Goal: Book appointment/travel/reservation

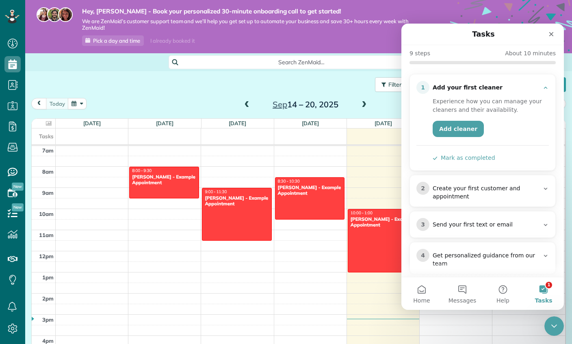
scroll to position [62, 0]
click at [550, 37] on icon "Close" at bounding box center [551, 34] width 7 height 7
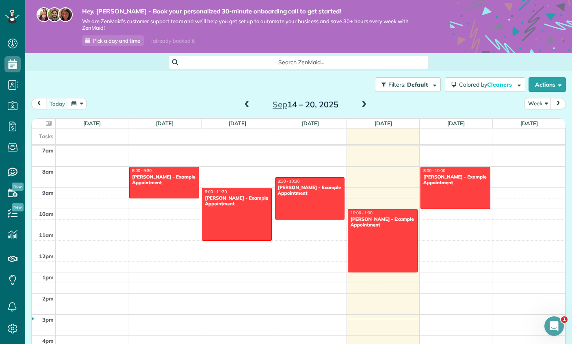
scroll to position [0, 0]
drag, startPoint x: 147, startPoint y: 11, endPoint x: 152, endPoint y: 28, distance: 17.5
click at [152, 28] on div "Hey, Mark - Book your personalized 30-minute onboarding call to get started! We…" at bounding box center [247, 26] width 357 height 39
click at [11, 40] on icon at bounding box center [12, 43] width 16 height 16
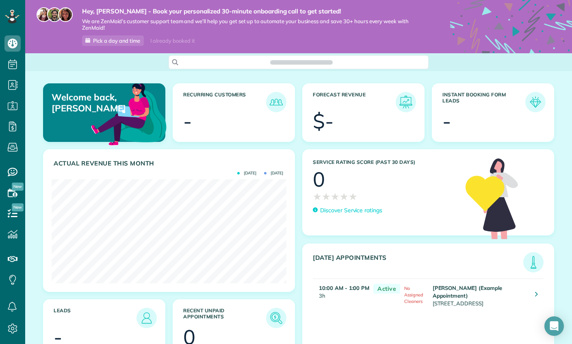
scroll to position [104, 235]
click at [8, 119] on icon at bounding box center [12, 126] width 16 height 16
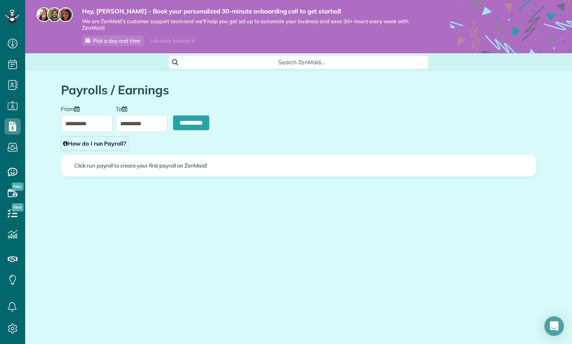
scroll to position [4, 4]
type input "**********"
click at [7, 170] on icon at bounding box center [12, 172] width 16 height 16
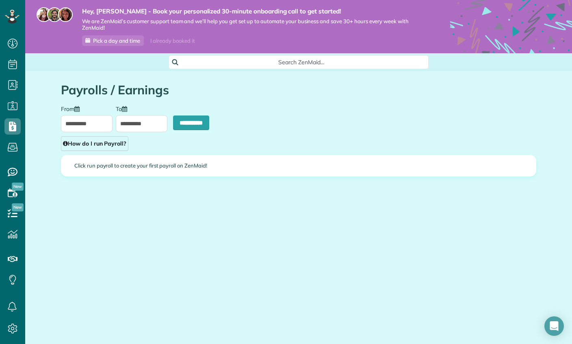
type input "**********"
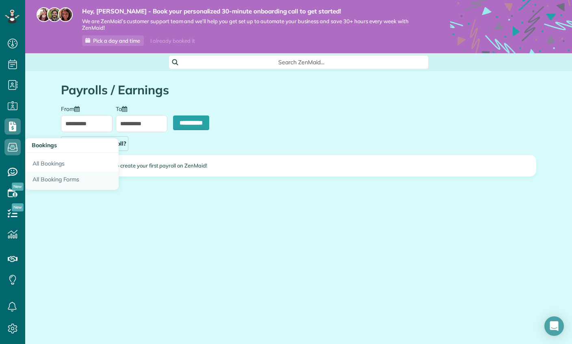
click at [42, 178] on link "All Booking Forms" at bounding box center [71, 180] width 93 height 19
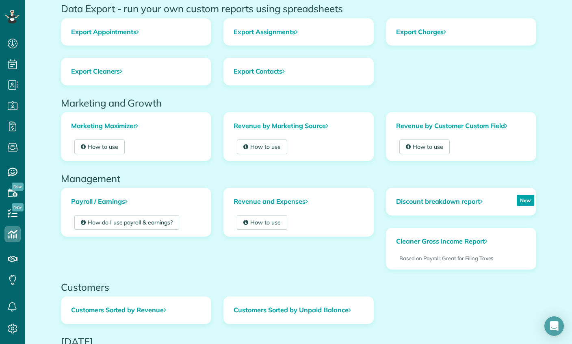
scroll to position [98, 0]
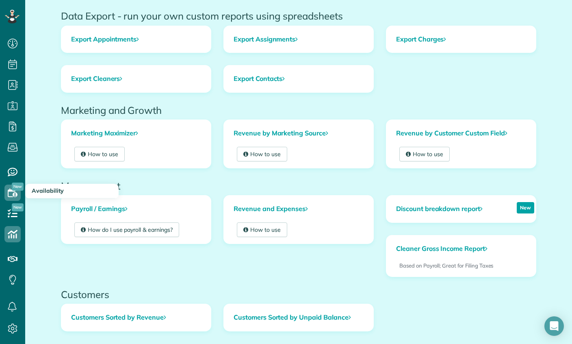
click at [15, 193] on use at bounding box center [13, 192] width 10 height 9
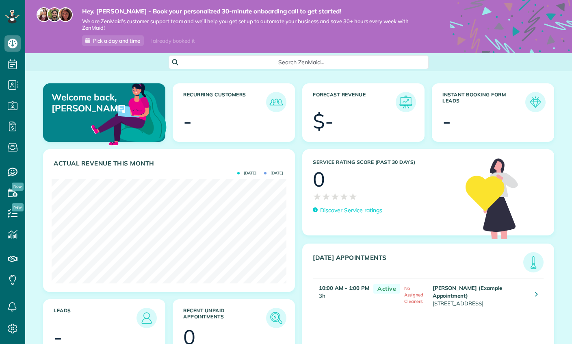
scroll to position [104, 235]
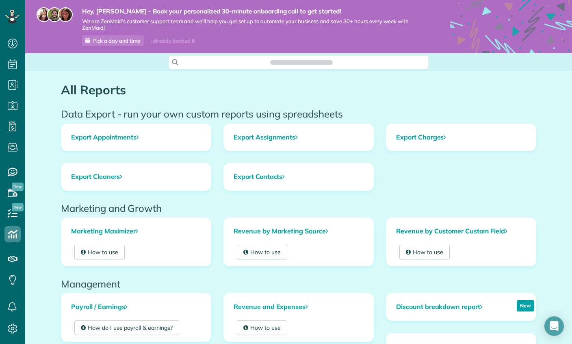
scroll to position [4, 4]
click at [16, 126] on use at bounding box center [12, 126] width 7 height 10
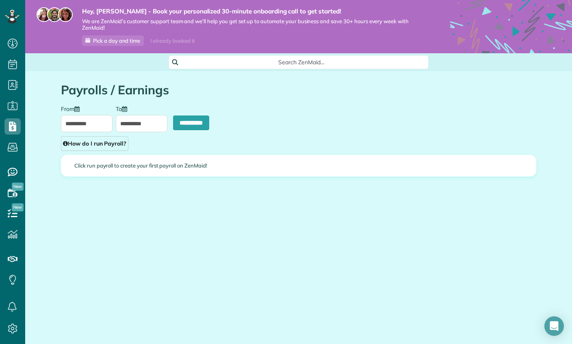
scroll to position [4, 4]
type input "**********"
click at [8, 46] on icon at bounding box center [12, 43] width 16 height 16
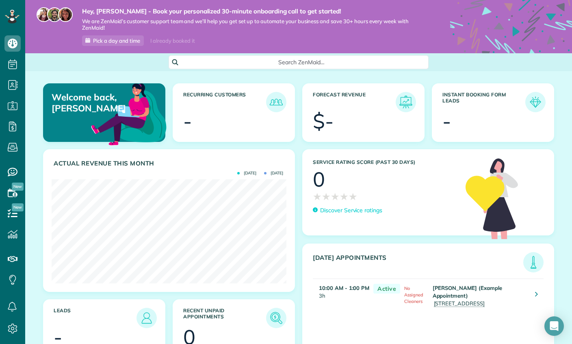
click at [11, 15] on icon at bounding box center [12, 15] width 2 height 2
click at [12, 262] on icon at bounding box center [12, 259] width 16 height 16
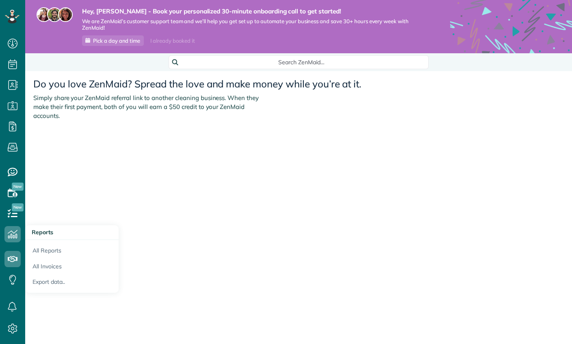
scroll to position [4, 4]
click at [9, 212] on icon at bounding box center [12, 213] width 16 height 16
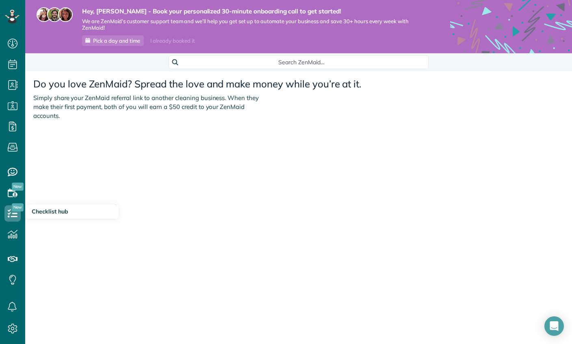
click at [7, 188] on icon at bounding box center [12, 192] width 16 height 16
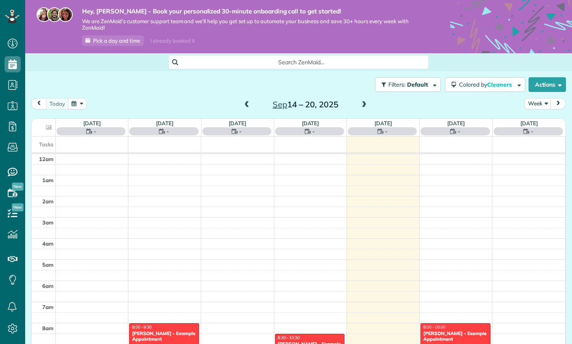
scroll to position [148, 0]
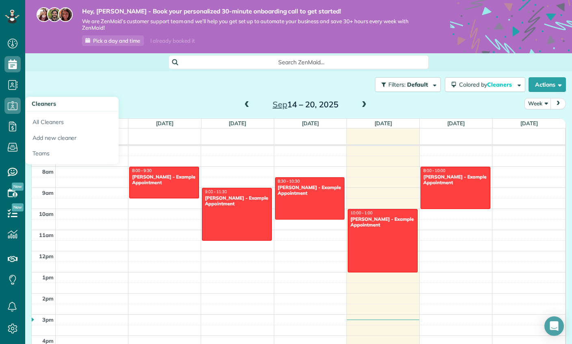
click at [14, 129] on icon at bounding box center [12, 126] width 16 height 16
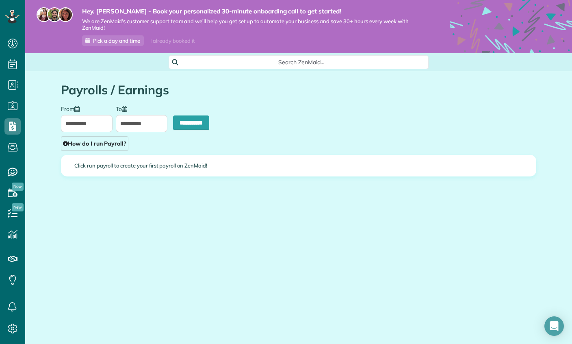
scroll to position [4, 4]
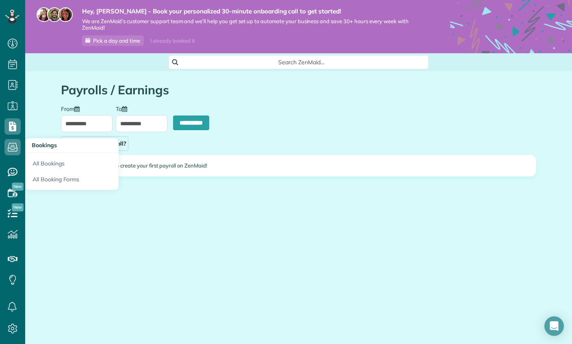
type input "**********"
click at [13, 171] on icon at bounding box center [12, 172] width 16 height 16
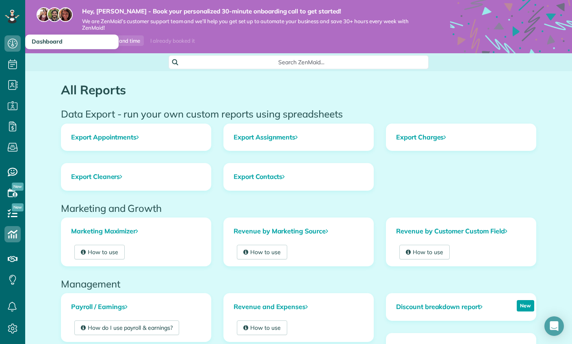
click at [15, 52] on span "Dashboard" at bounding box center [12, 52] width 16 height 0
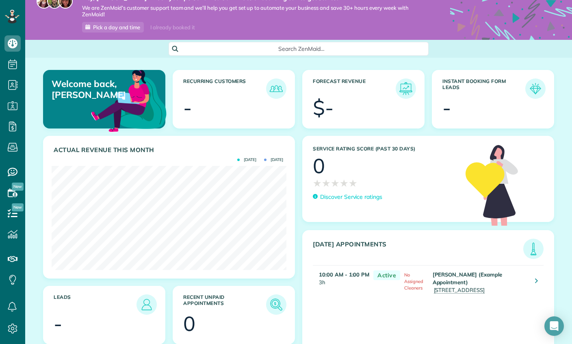
scroll to position [17, 0]
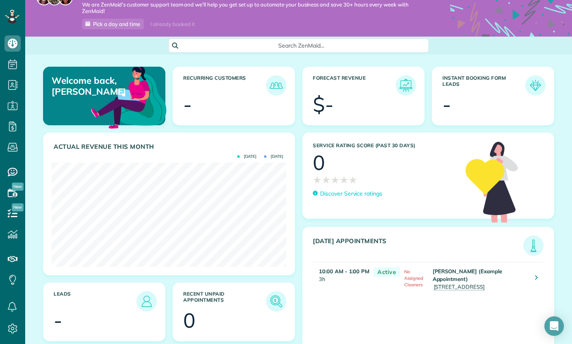
click at [100, 96] on img at bounding box center [128, 96] width 79 height 79
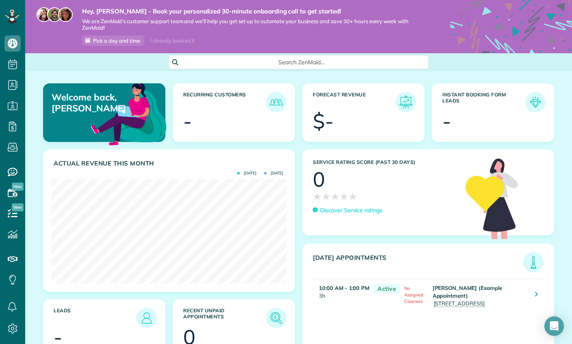
scroll to position [0, 0]
click at [12, 19] on icon at bounding box center [12, 18] width 5 height 5
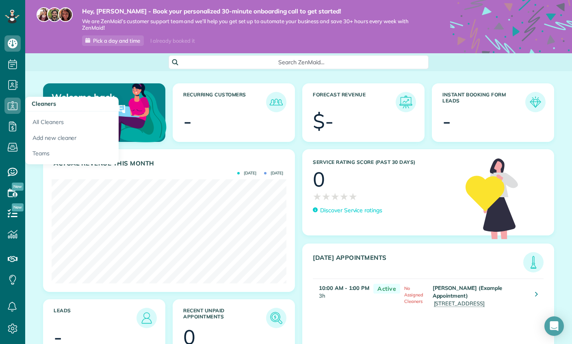
click at [106, 37] on span "Pick a day and time" at bounding box center [116, 40] width 47 height 7
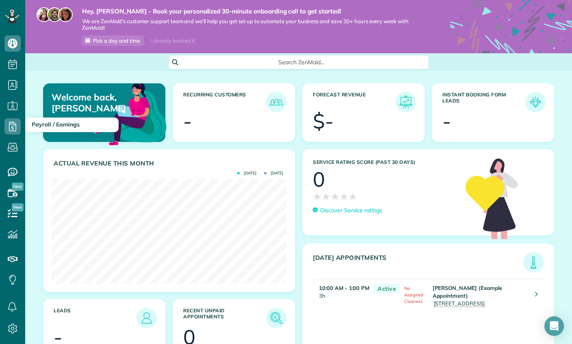
click at [5, 124] on icon at bounding box center [12, 126] width 16 height 16
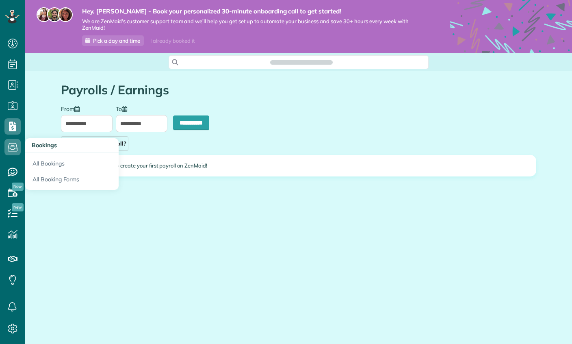
scroll to position [4, 4]
type input "**********"
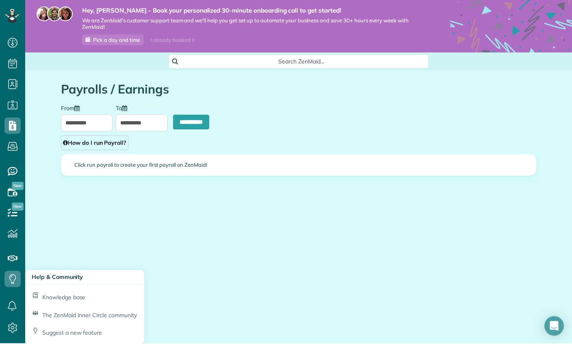
scroll to position [33, 0]
click at [41, 285] on link "Knowledge base" at bounding box center [84, 295] width 119 height 21
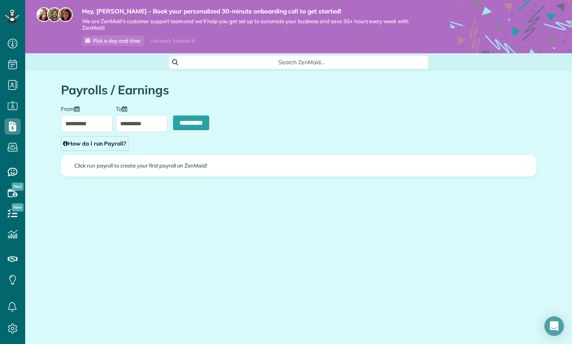
scroll to position [0, 0]
click at [13, 20] on icon at bounding box center [12, 18] width 5 height 5
